Goal: Information Seeking & Learning: Check status

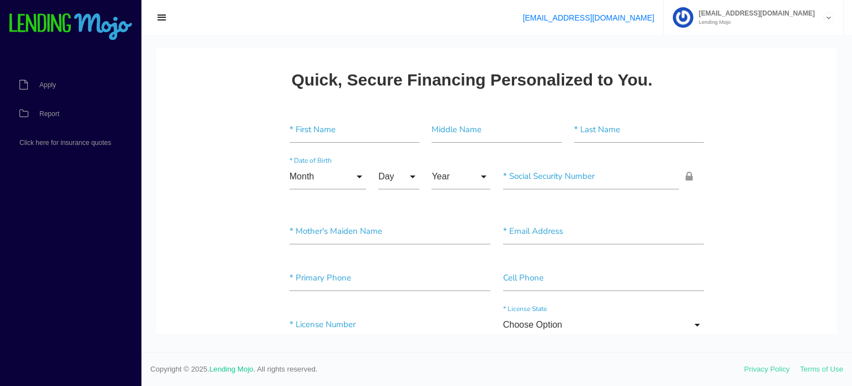
click at [236, 9] on div "support@lendingmojo.com 786autonj@gmail.com Lending Mojo Manage Account Sign Out" at bounding box center [496, 17] width 711 height 35
click at [49, 82] on span "Apply" at bounding box center [47, 85] width 17 height 7
click at [47, 114] on span "Report" at bounding box center [49, 113] width 20 height 7
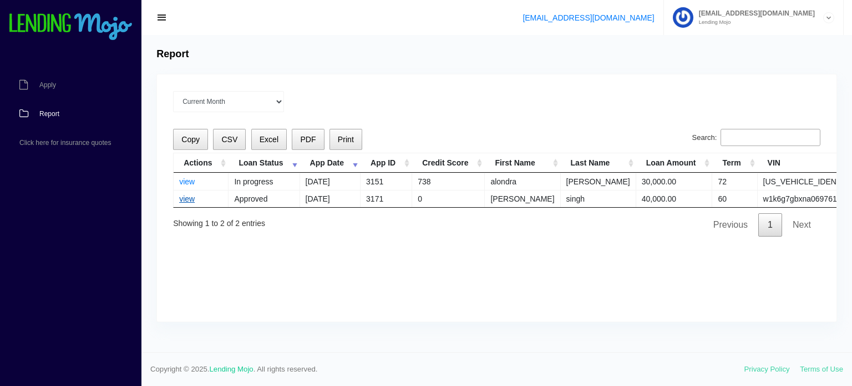
click at [186, 199] on link "view" at bounding box center [187, 198] width 16 height 9
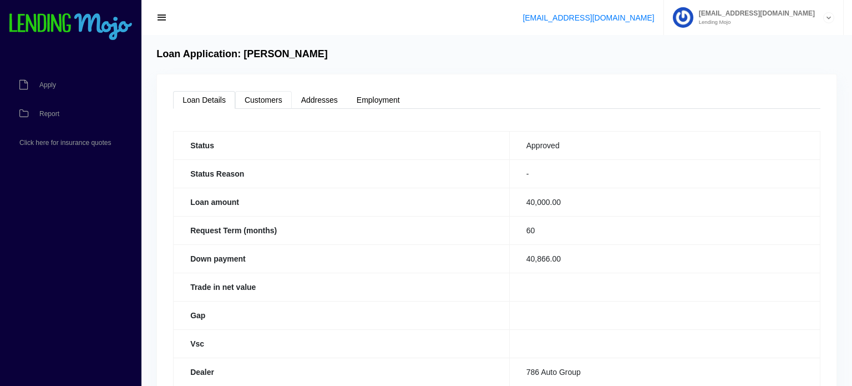
click at [261, 102] on link "Customers" at bounding box center [263, 100] width 57 height 18
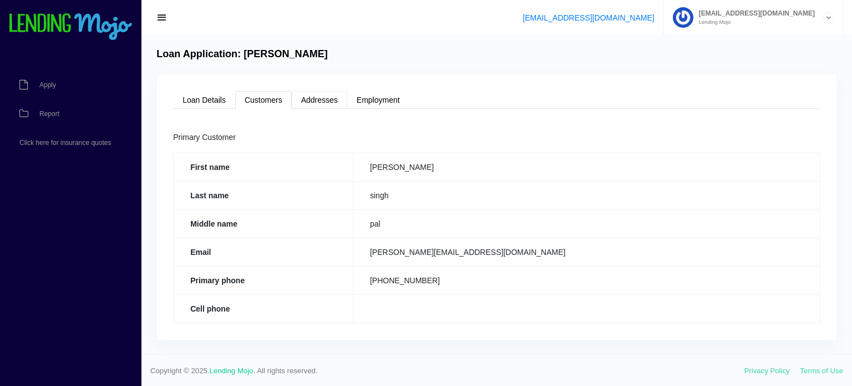
click at [316, 95] on link "Addresses" at bounding box center [319, 100] width 55 height 18
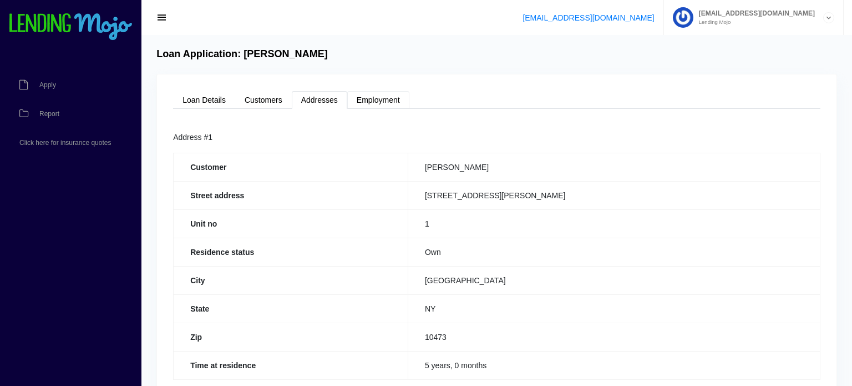
click at [370, 93] on link "Employment" at bounding box center [378, 100] width 62 height 18
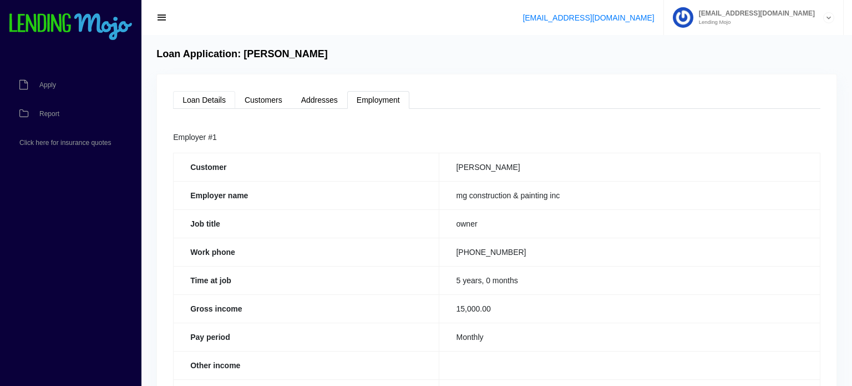
click at [197, 103] on link "Loan Details" at bounding box center [204, 100] width 62 height 18
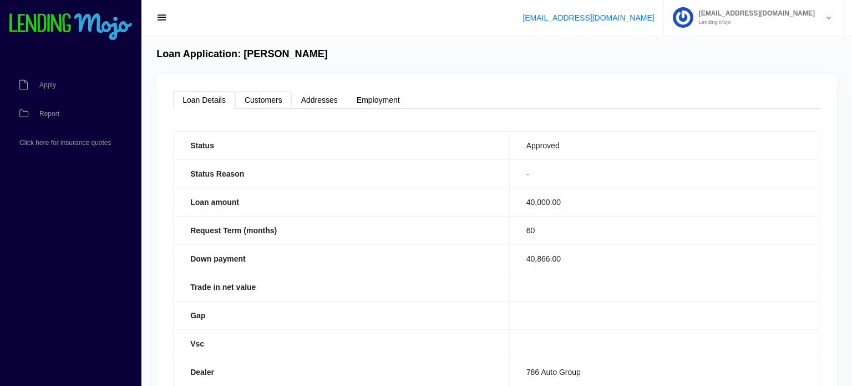
click at [260, 98] on link "Customers" at bounding box center [263, 100] width 57 height 18
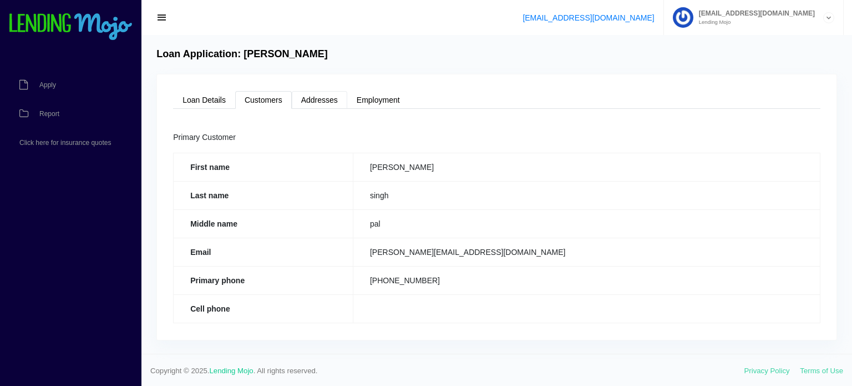
click at [344, 97] on link "Addresses" at bounding box center [319, 100] width 55 height 18
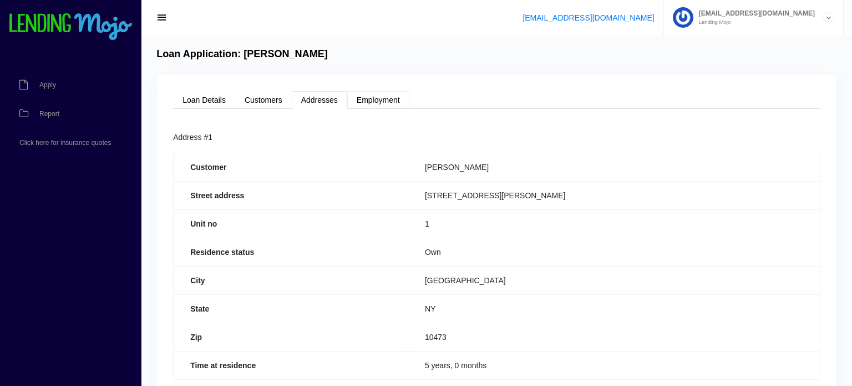
click at [405, 100] on link "Employment" at bounding box center [378, 100] width 62 height 18
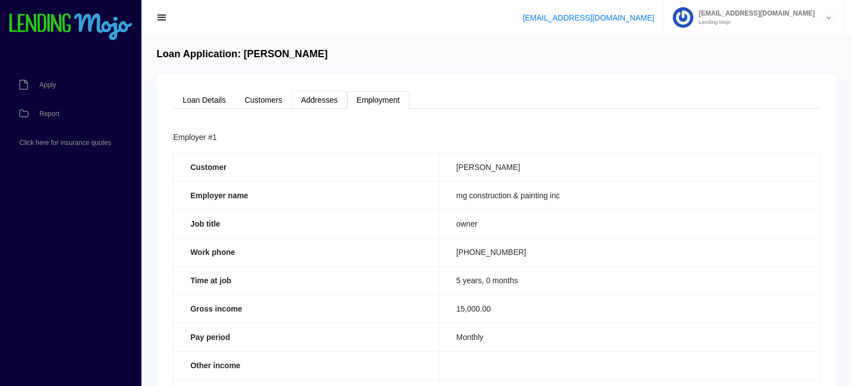
click at [322, 99] on link "Addresses" at bounding box center [319, 100] width 55 height 18
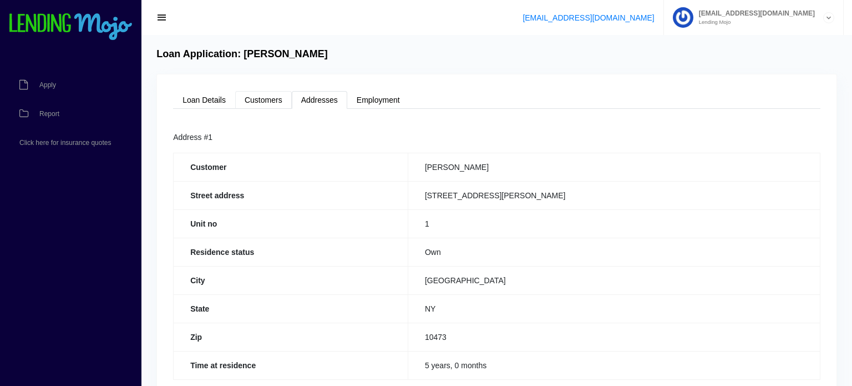
click at [256, 93] on link "Customers" at bounding box center [263, 100] width 57 height 18
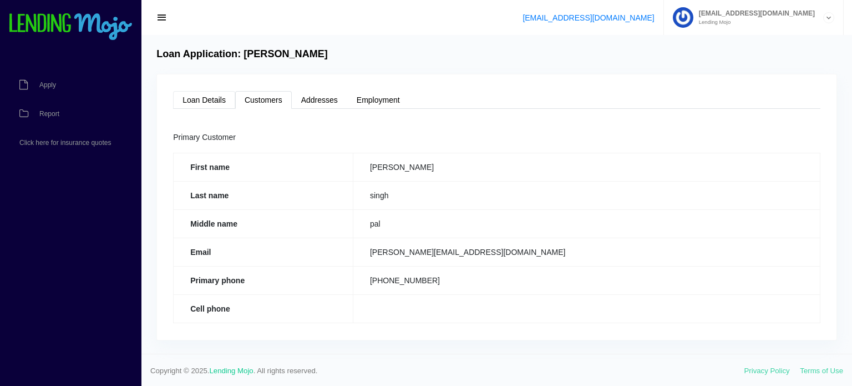
click at [205, 99] on link "Loan Details" at bounding box center [204, 100] width 62 height 18
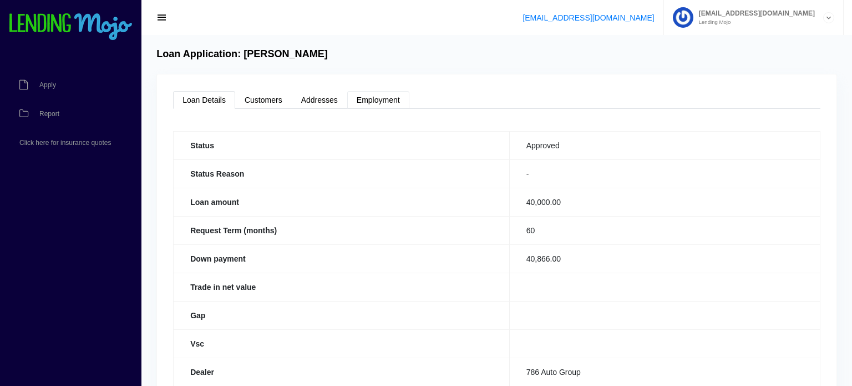
click at [372, 103] on link "Employment" at bounding box center [378, 100] width 62 height 18
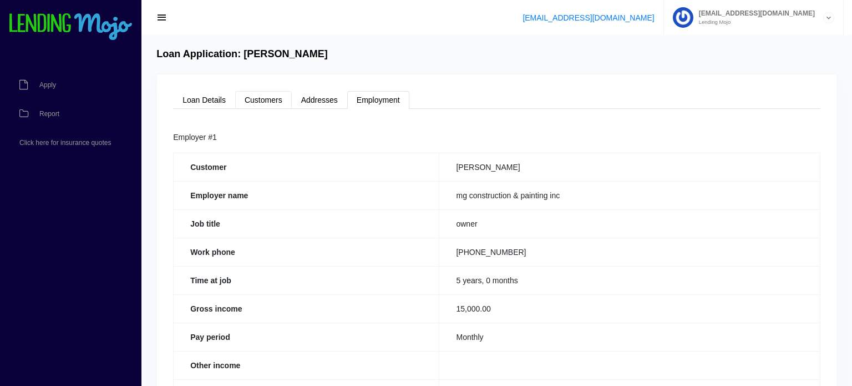
click at [289, 93] on link "Customers" at bounding box center [263, 100] width 57 height 18
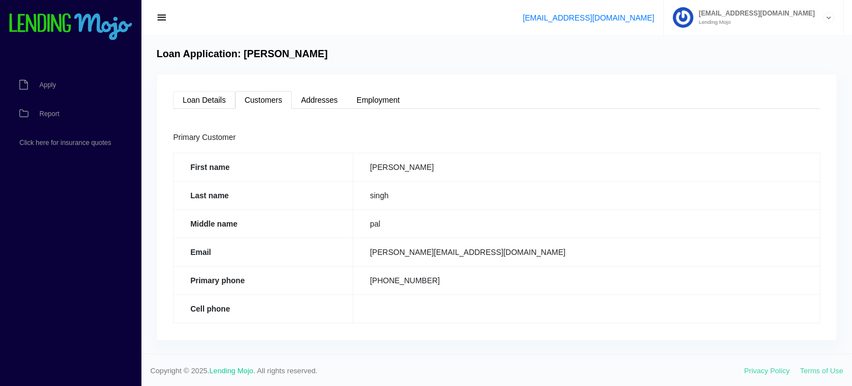
click at [221, 95] on link "Loan Details" at bounding box center [204, 100] width 62 height 18
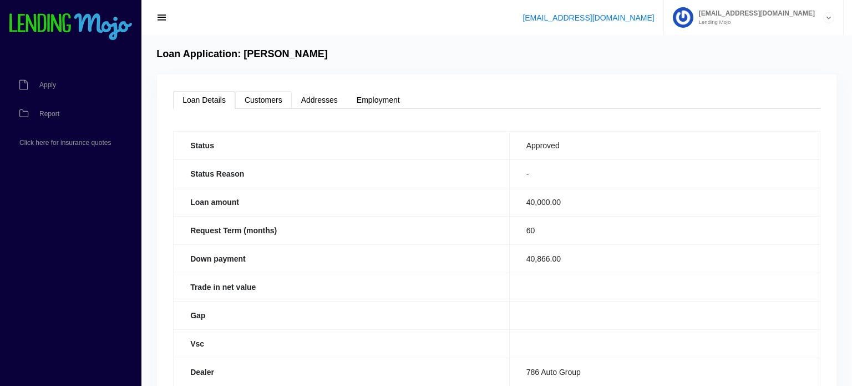
click at [260, 98] on link "Customers" at bounding box center [263, 100] width 57 height 18
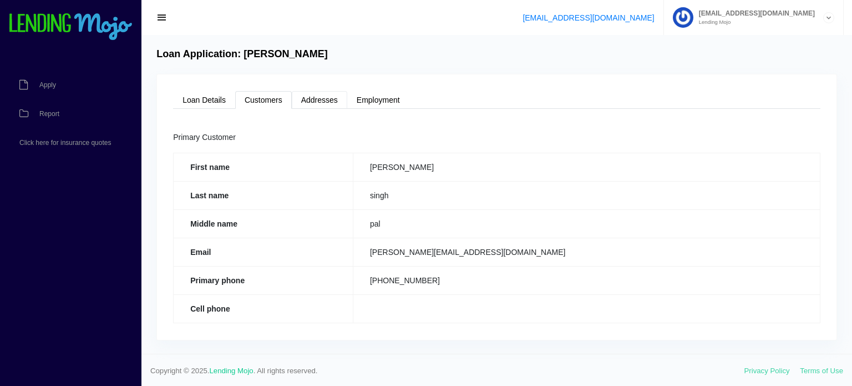
click at [312, 97] on link "Addresses" at bounding box center [319, 100] width 55 height 18
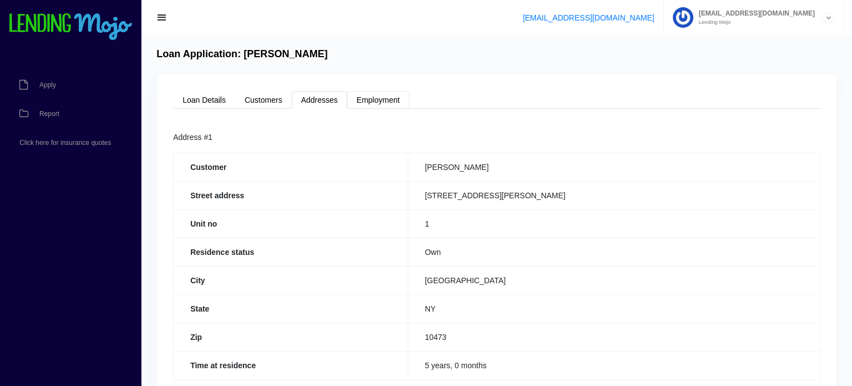
click at [392, 100] on link "Employment" at bounding box center [378, 100] width 62 height 18
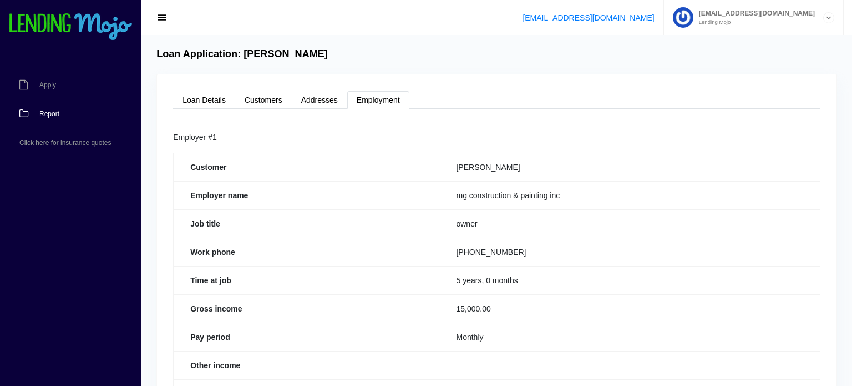
click at [41, 114] on span "Report" at bounding box center [49, 113] width 20 height 7
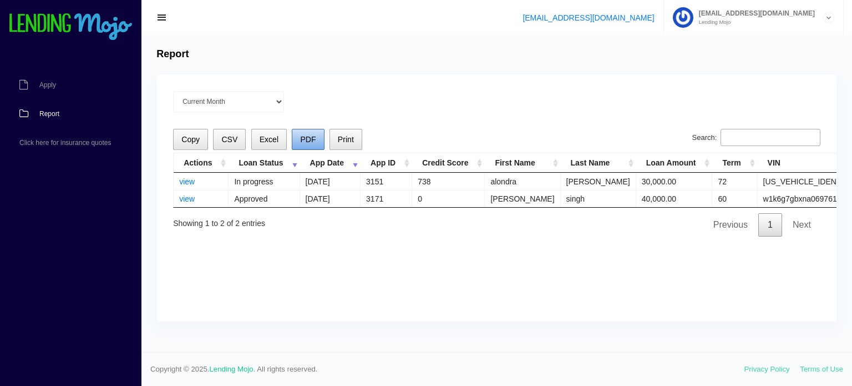
click at [305, 136] on span "PDF" at bounding box center [308, 139] width 16 height 9
